Goal: Task Accomplishment & Management: Manage account settings

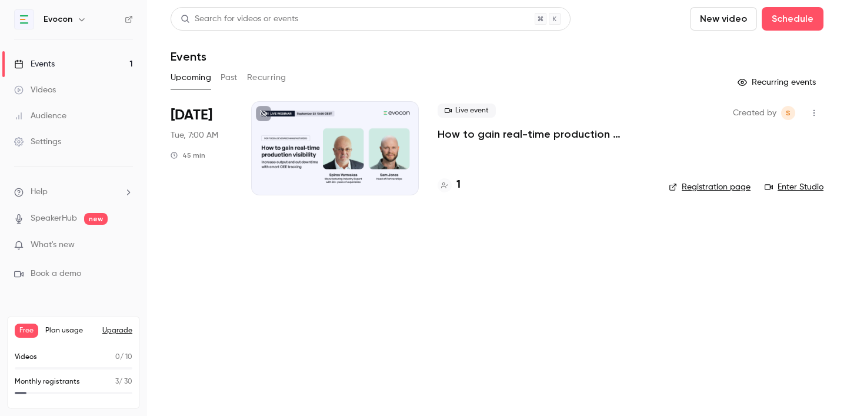
scroll to position [1082, 0]
click at [53, 141] on div "Settings" at bounding box center [37, 142] width 47 height 12
